Goal: Check status: Check status

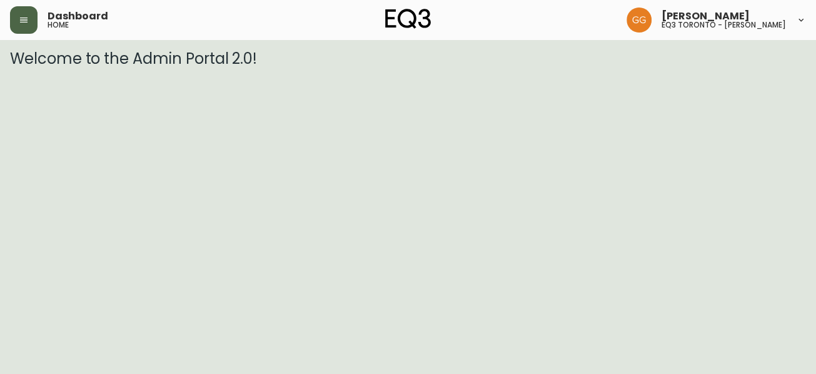
click at [14, 16] on button "button" at bounding box center [24, 20] width 28 height 28
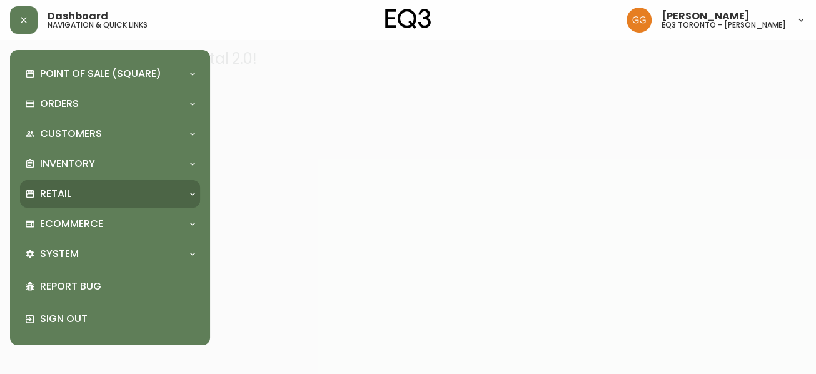
click at [61, 189] on p "Retail" at bounding box center [55, 194] width 31 height 14
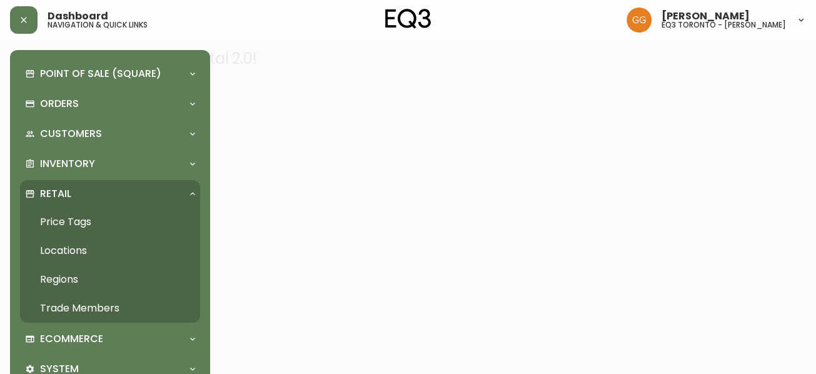
click at [61, 216] on link "Price Tags" at bounding box center [110, 222] width 180 height 29
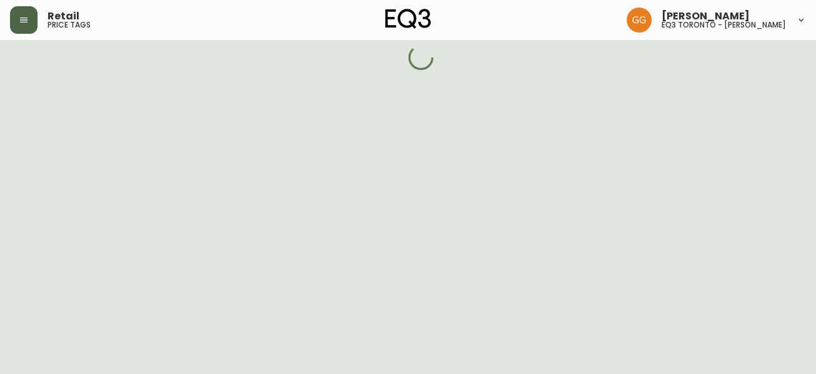
click at [21, 28] on button "button" at bounding box center [24, 20] width 28 height 28
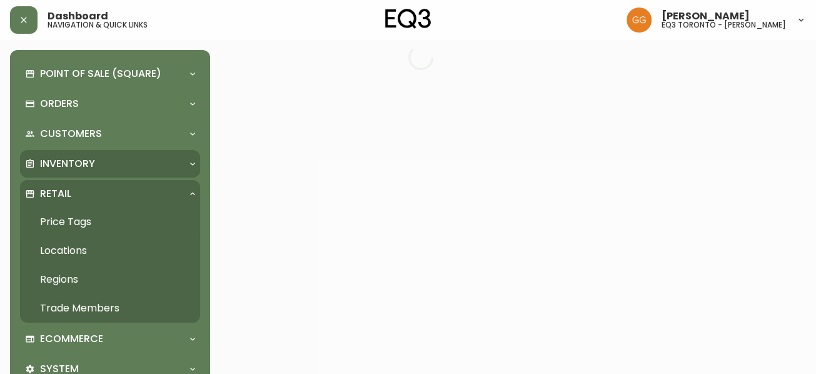
click at [66, 165] on p "Inventory" at bounding box center [67, 164] width 55 height 14
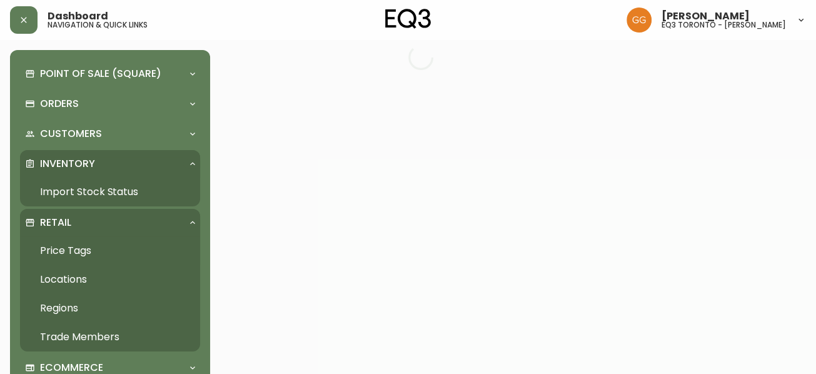
click at [115, 189] on link "Import Stock Status" at bounding box center [110, 192] width 180 height 29
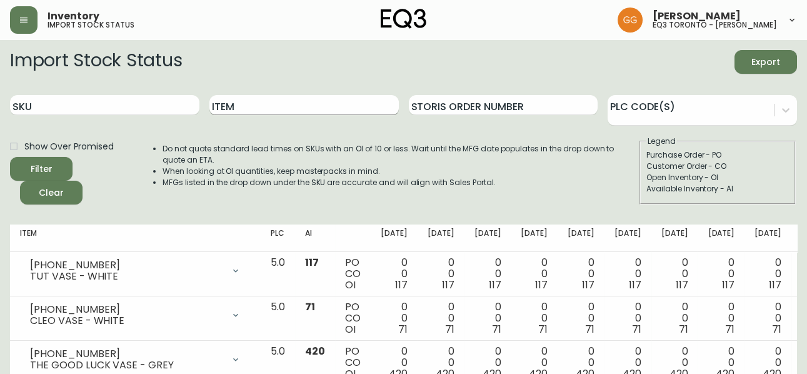
click at [266, 108] on input "Item" at bounding box center [303, 105] width 189 height 20
click at [10, 157] on button "Filter" at bounding box center [41, 169] width 63 height 24
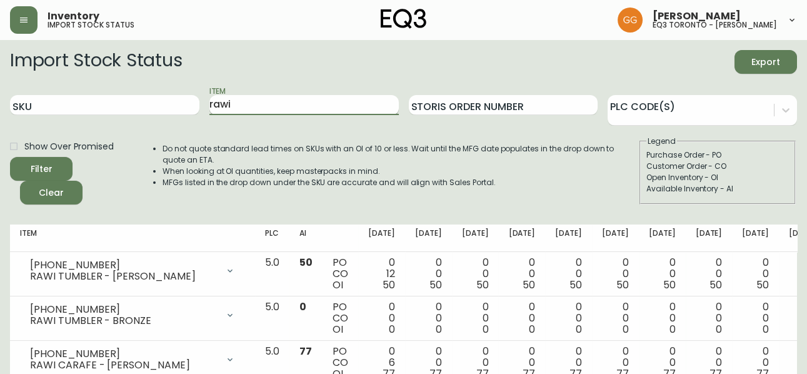
click at [290, 101] on input "rawi" at bounding box center [303, 105] width 189 height 20
type input "sienna"
click at [10, 157] on button "Filter" at bounding box center [41, 169] width 63 height 24
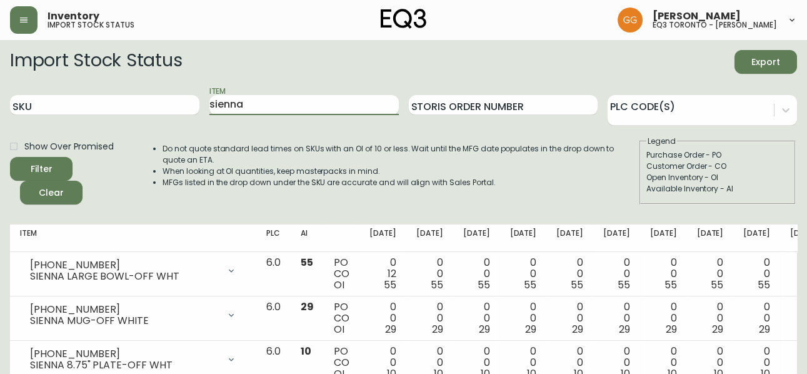
click at [10, 157] on button "Filter" at bounding box center [41, 169] width 63 height 24
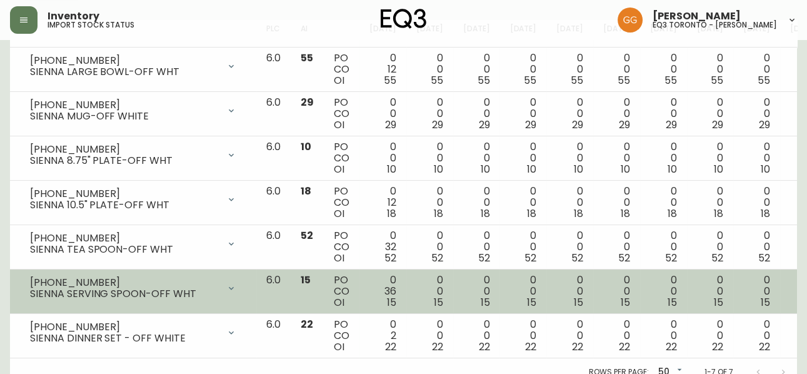
scroll to position [223, 0]
